Goal: Information Seeking & Learning: Learn about a topic

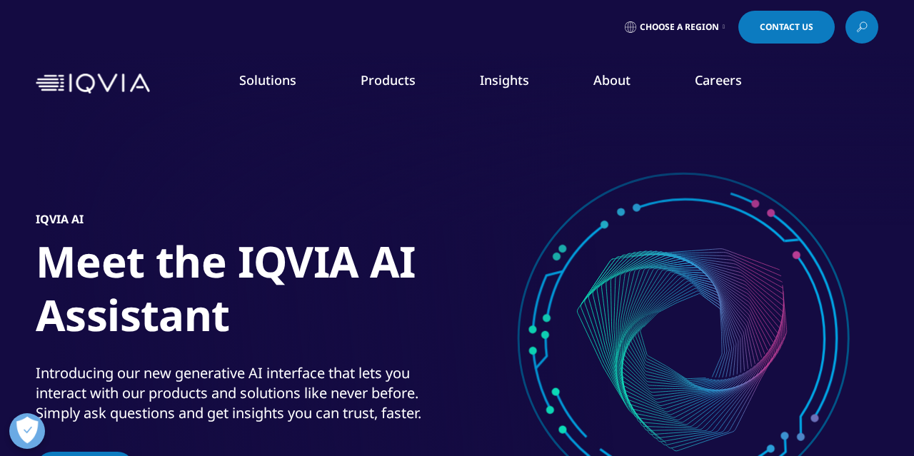
click at [25, 154] on div at bounding box center [457, 321] width 914 height 643
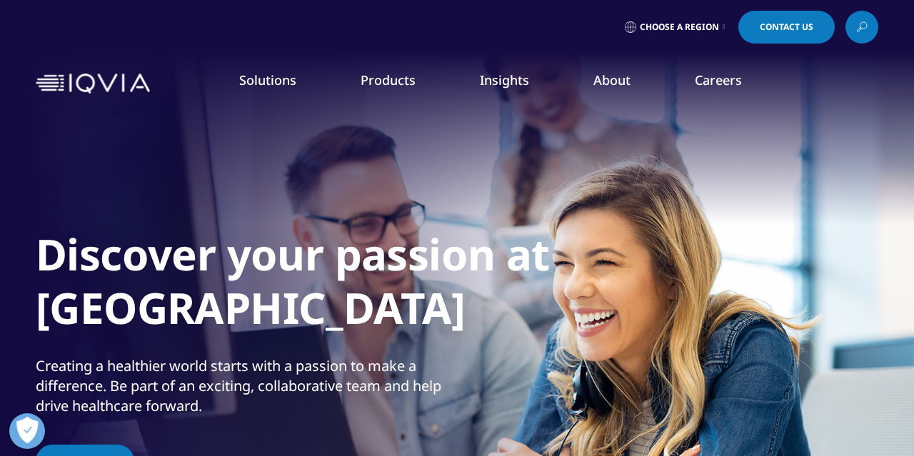
click at [123, 232] on link "Research & Development" at bounding box center [98, 230] width 124 height 14
